Goal: Transaction & Acquisition: Purchase product/service

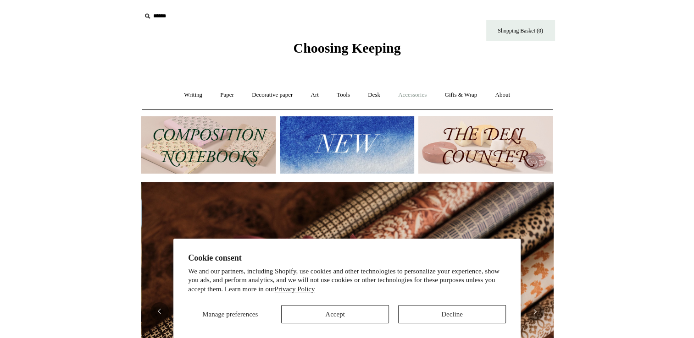
scroll to position [0, 823]
click at [419, 94] on link "Accessories +" at bounding box center [412, 95] width 45 height 24
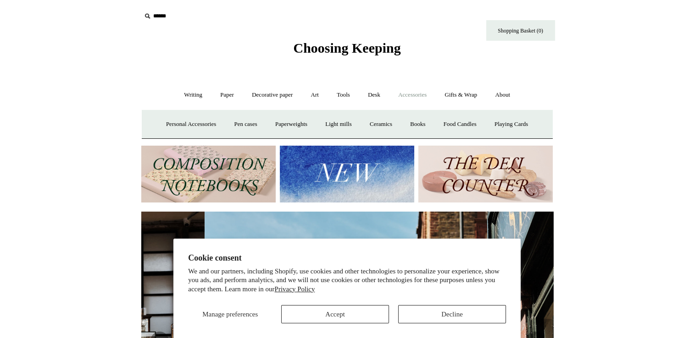
scroll to position [0, 412]
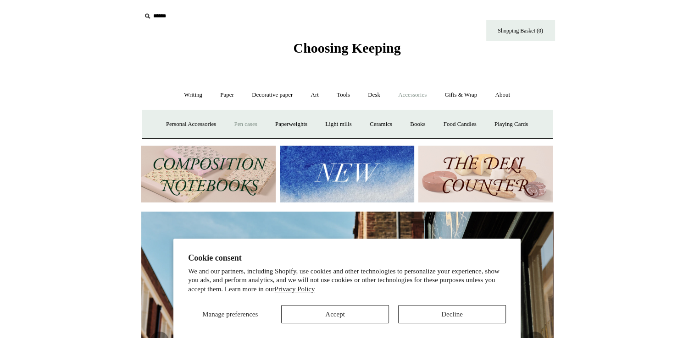
click at [239, 122] on link "Pen cases" at bounding box center [245, 124] width 39 height 24
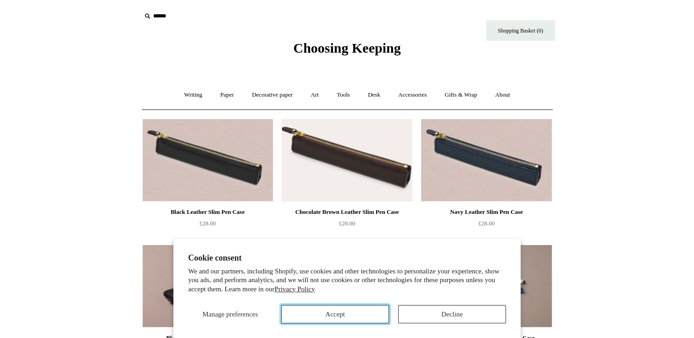
click at [350, 313] on button "Accept" at bounding box center [335, 314] width 108 height 18
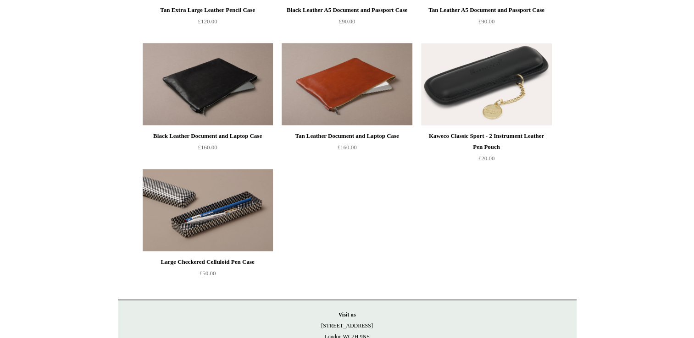
scroll to position [866, 0]
